Goal: Navigation & Orientation: Find specific page/section

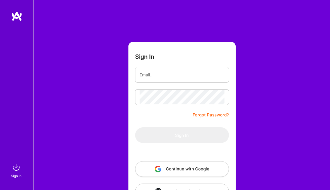
scroll to position [20, 0]
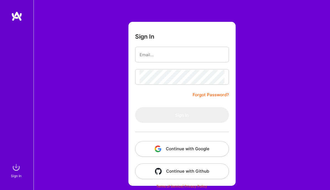
click at [184, 148] on button "Continue with Google" at bounding box center [182, 149] width 94 height 16
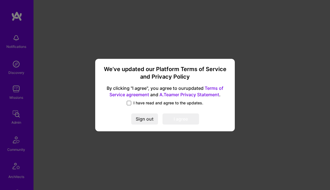
click at [130, 103] on span at bounding box center [129, 103] width 4 height 4
click at [0, 0] on input "I have read and agree to the updates." at bounding box center [0, 0] width 0 height 0
click at [175, 119] on button "I agree" at bounding box center [181, 119] width 37 height 11
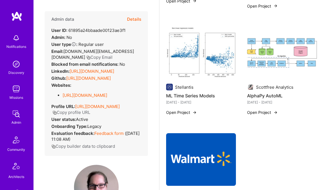
scroll to position [524, 0]
click at [114, 71] on link "https://linkedin.com/in/marconway" at bounding box center [92, 71] width 45 height 5
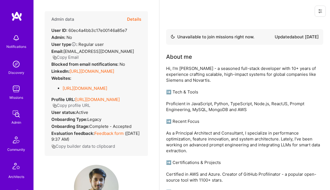
click at [91, 71] on link "[URL][DOMAIN_NAME]" at bounding box center [92, 71] width 45 height 5
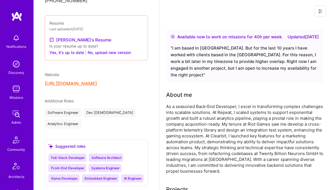
scroll to position [421, 0]
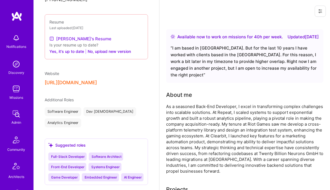
click at [82, 35] on link "Diego's Resume" at bounding box center [80, 38] width 62 height 7
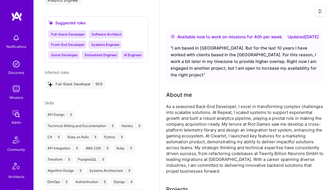
scroll to position [547, 0]
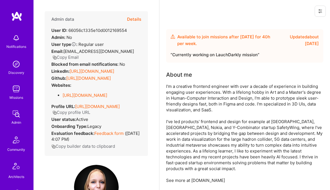
click at [82, 69] on link "https://linkedin.com/in/zuzze" at bounding box center [92, 71] width 45 height 5
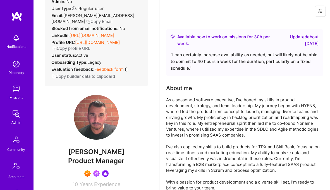
scroll to position [34, 0]
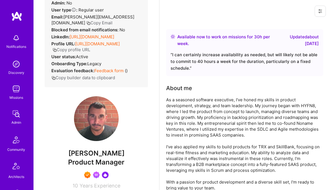
click at [104, 39] on link "https://linkedin.com/in/christopheragraham" at bounding box center [92, 36] width 45 height 5
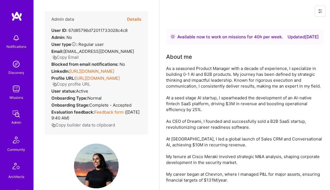
click at [83, 69] on link "https://linkedin.com/in/ashimash" at bounding box center [92, 71] width 45 height 5
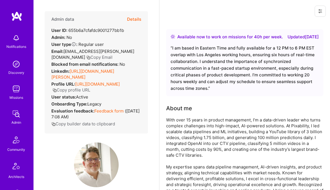
click at [81, 72] on link "[URL][DOMAIN_NAME][PERSON_NAME]" at bounding box center [82, 74] width 63 height 11
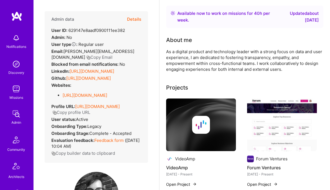
scroll to position [25, 0]
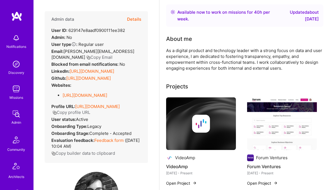
click at [81, 71] on link "[URL][DOMAIN_NAME]" at bounding box center [92, 71] width 45 height 5
